Goal: Check status: Check status

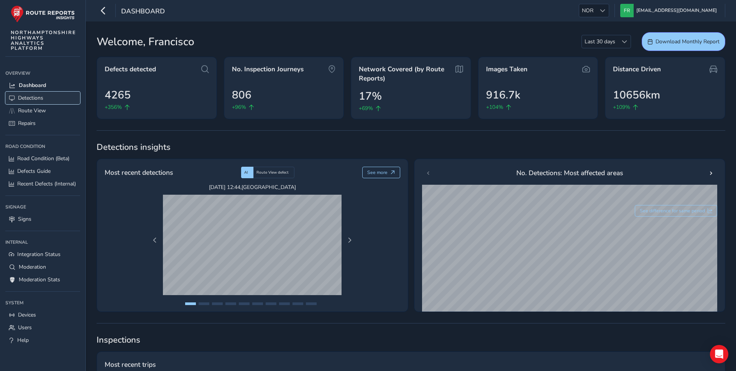
click at [22, 97] on span "Detections" at bounding box center [30, 97] width 25 height 7
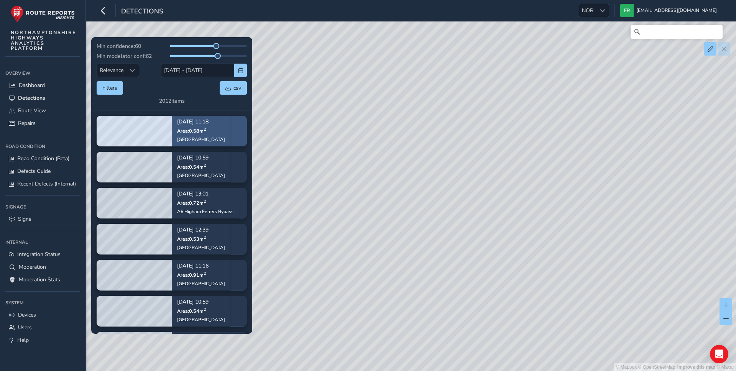
click at [210, 122] on div "[DATE] 11:18 Area: 0.58 m [STREET_ADDRESS]" at bounding box center [201, 130] width 59 height 44
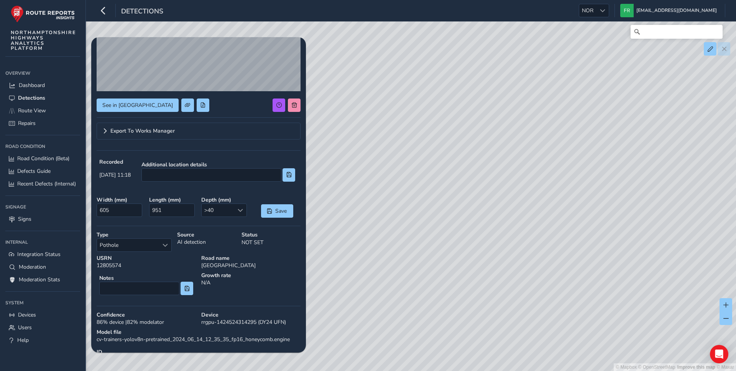
scroll to position [94, 0]
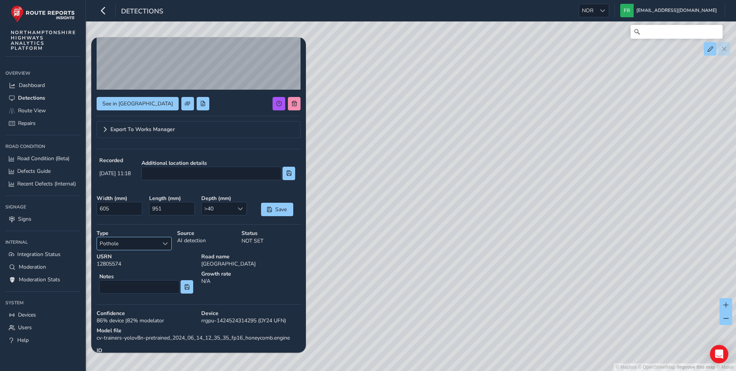
click at [156, 242] on span "Pothole" at bounding box center [128, 243] width 62 height 13
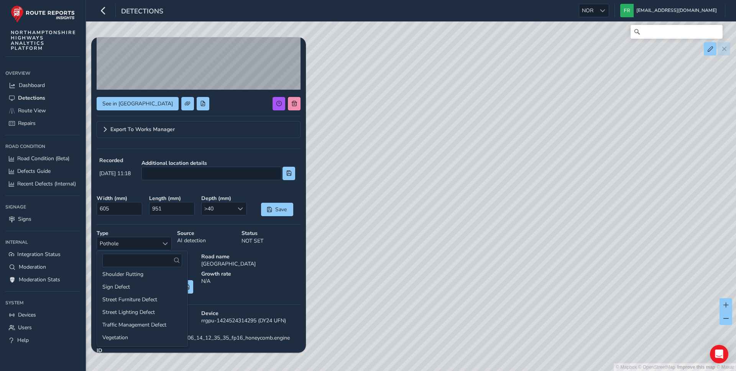
scroll to position [0, 0]
click at [152, 184] on div "Additional location details" at bounding box center [218, 169] width 164 height 31
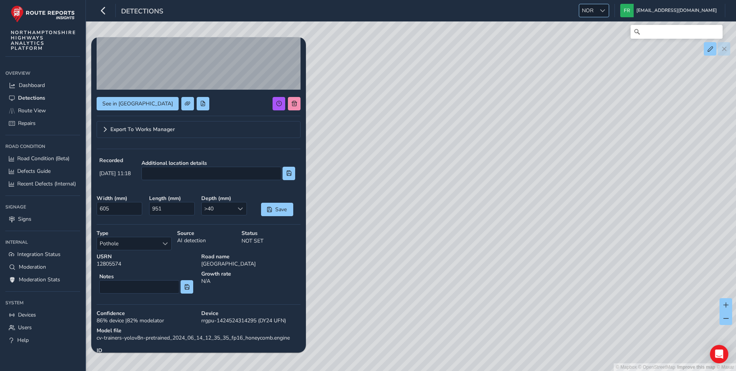
click at [596, 16] on span "NOR" at bounding box center [587, 10] width 17 height 13
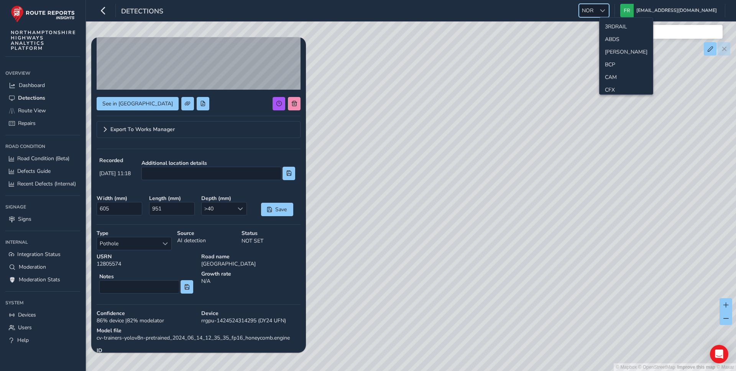
scroll to position [230, 0]
click at [611, 58] on li "MED" at bounding box center [625, 62] width 53 height 13
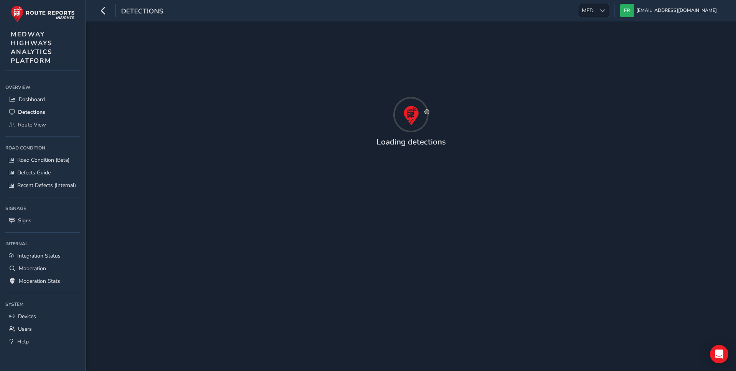
click at [473, 10] on div "Detections MED MED [EMAIL_ADDRESS][DOMAIN_NAME] Colour Scheme: Dark Dim Light L…" at bounding box center [411, 10] width 650 height 21
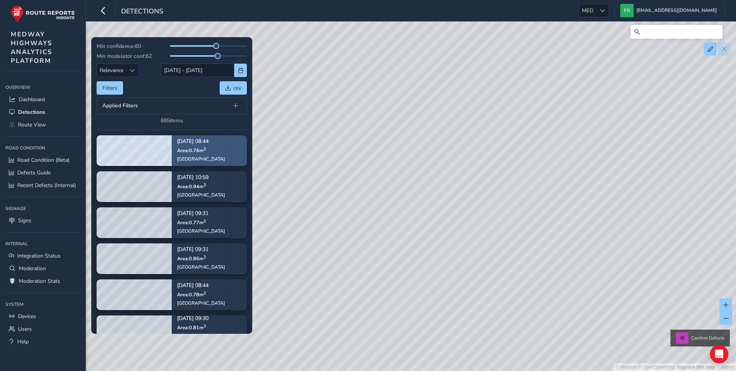
click at [185, 149] on span "Area: 0.76 m 2" at bounding box center [191, 150] width 29 height 7
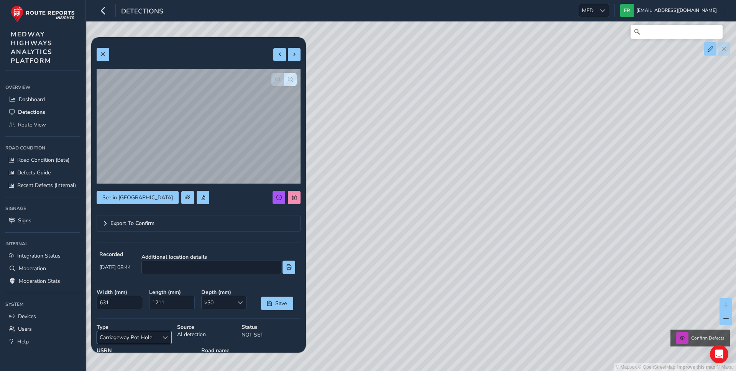
click at [123, 341] on span "Carriageway Pot Hole" at bounding box center [128, 337] width 62 height 13
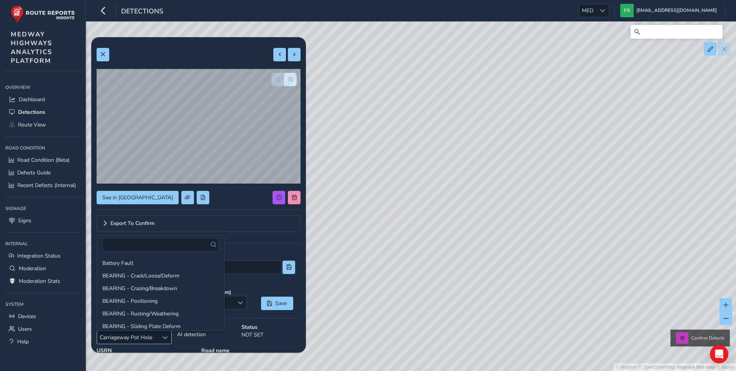
scroll to position [141, 0]
click at [263, 246] on div "See in Route View Export To Confirm Recorded [DATE] 08:44 Additional location d…" at bounding box center [199, 264] width 204 height 443
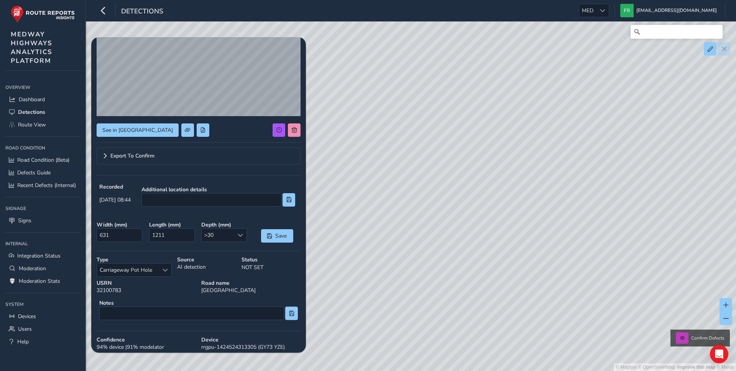
scroll to position [69, 0]
click at [144, 155] on span "Export To Confirm" at bounding box center [132, 154] width 44 height 5
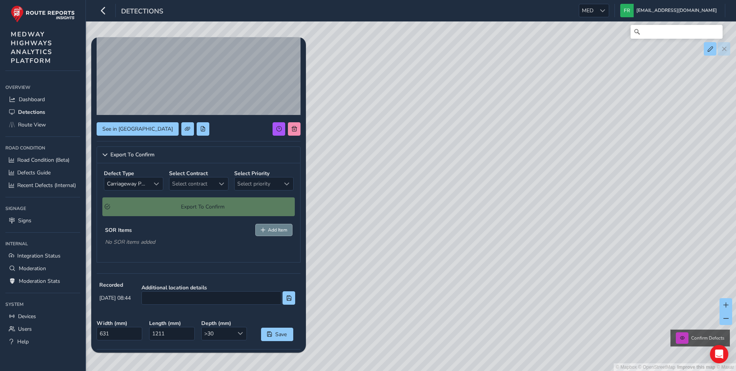
click at [269, 233] on span "Add Item" at bounding box center [277, 230] width 19 height 6
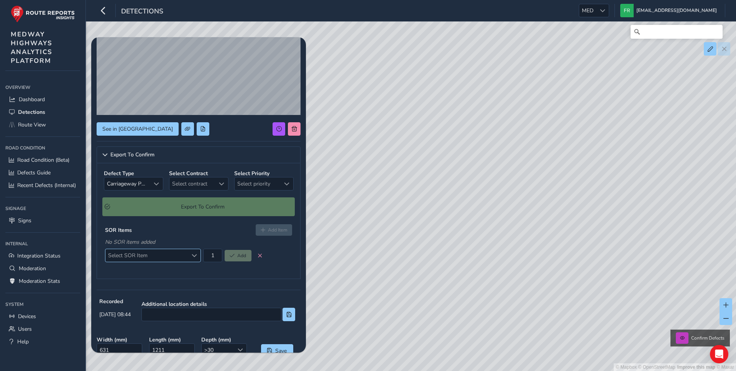
click at [190, 251] on div "Select SOR Item" at bounding box center [194, 255] width 13 height 13
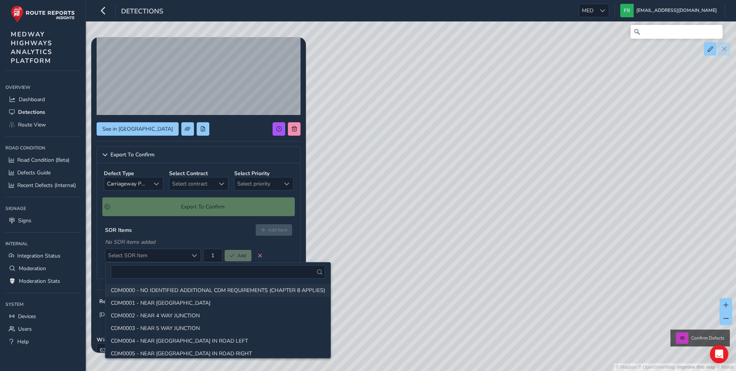
scroll to position [295, 0]
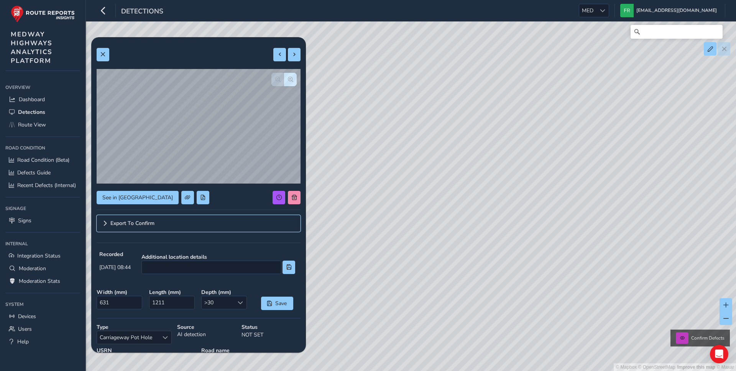
click at [145, 230] on link "Export To Confirm" at bounding box center [199, 223] width 204 height 17
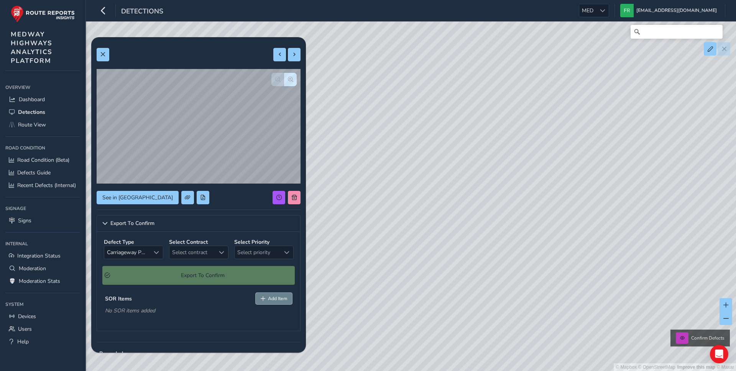
click at [267, 300] on button "Add Item" at bounding box center [274, 298] width 37 height 11
click at [179, 328] on span "Select SOR Item" at bounding box center [146, 324] width 82 height 13
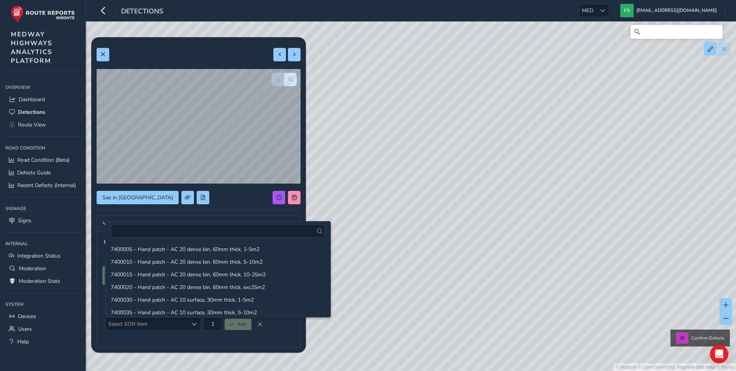
click at [169, 333] on div "SOR Items Add Item No SOR items added Select SOR Item Select SOR Item 1 Add" at bounding box center [198, 313] width 192 height 46
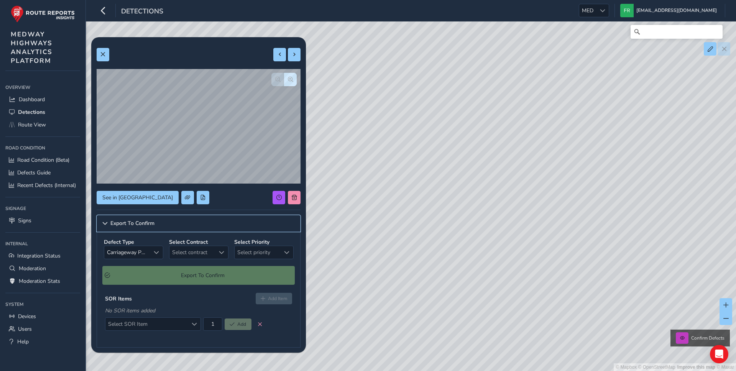
click at [150, 231] on link "Export To Confirm" at bounding box center [199, 223] width 204 height 17
